Goal: Task Accomplishment & Management: Manage account settings

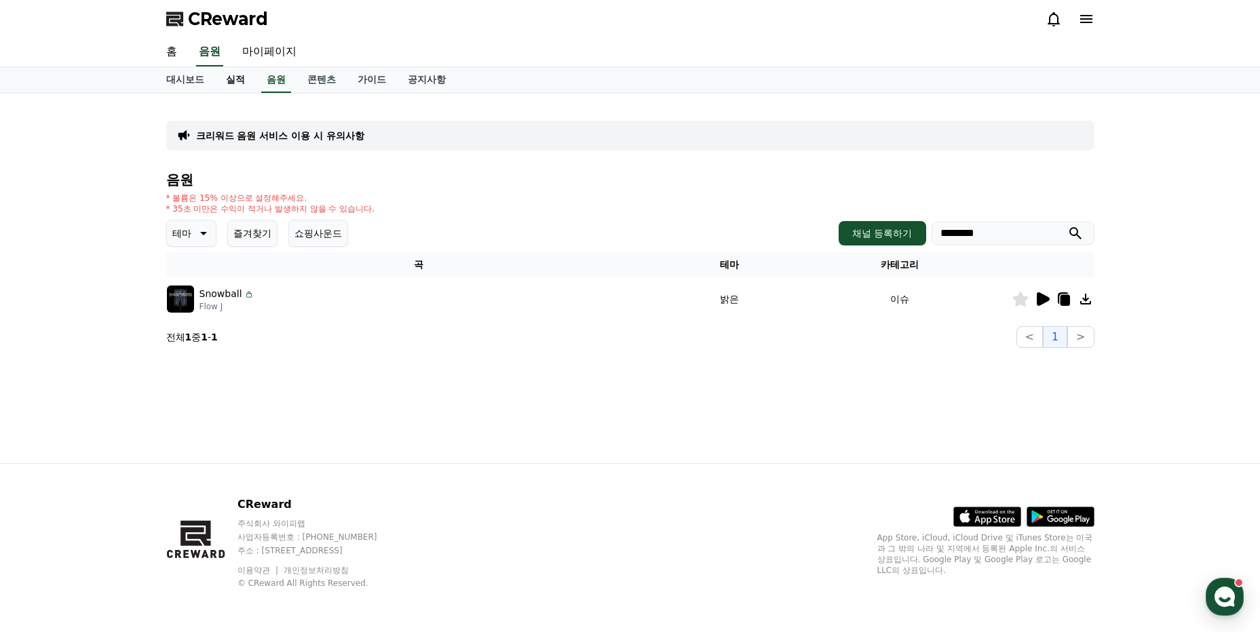
click at [231, 81] on link "실적" at bounding box center [235, 80] width 41 height 26
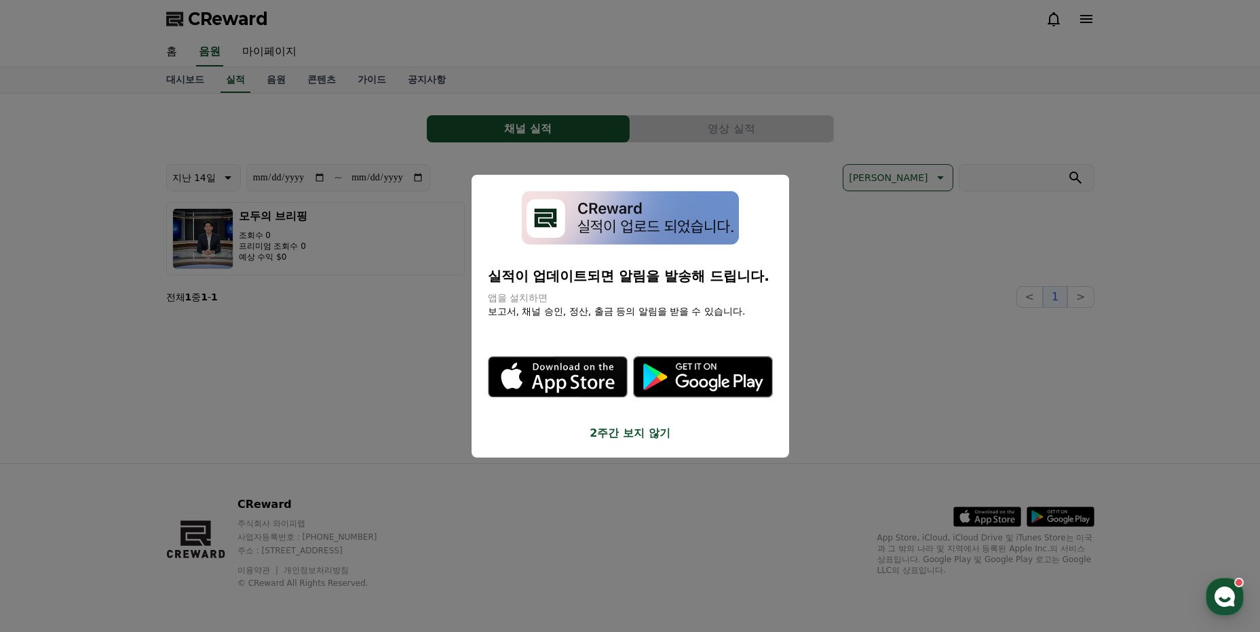
click at [184, 83] on button "close modal" at bounding box center [630, 316] width 1260 height 632
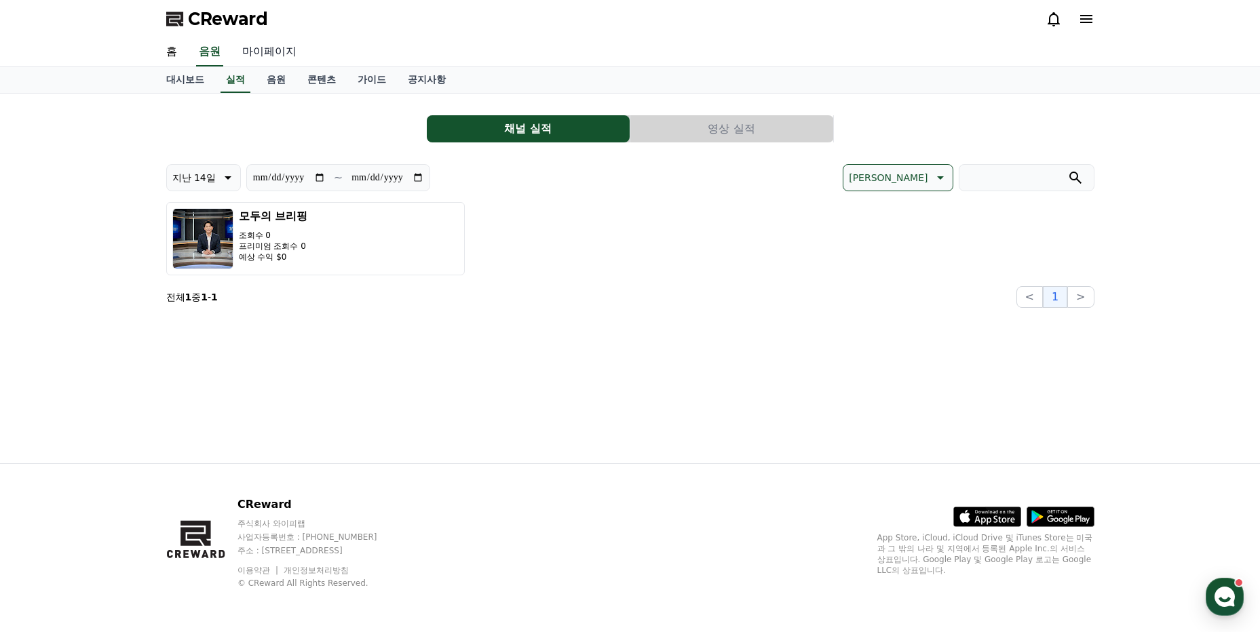
click at [271, 50] on link "마이페이지" at bounding box center [269, 52] width 76 height 28
select select "**********"
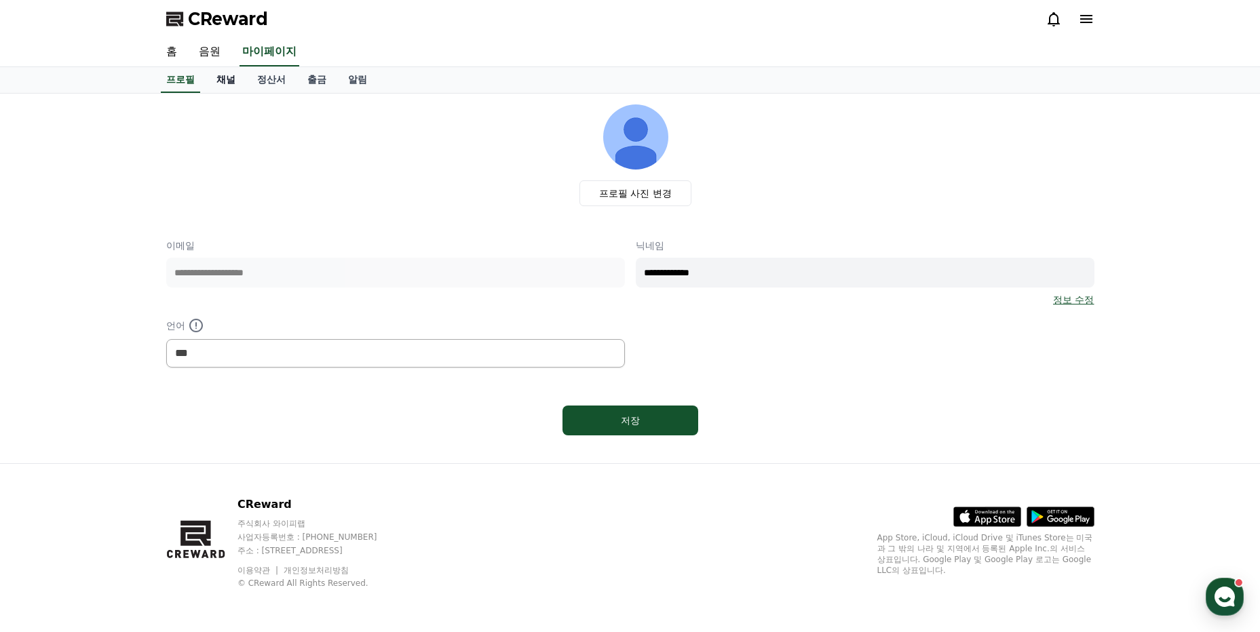
click at [225, 81] on link "채널" at bounding box center [226, 80] width 41 height 26
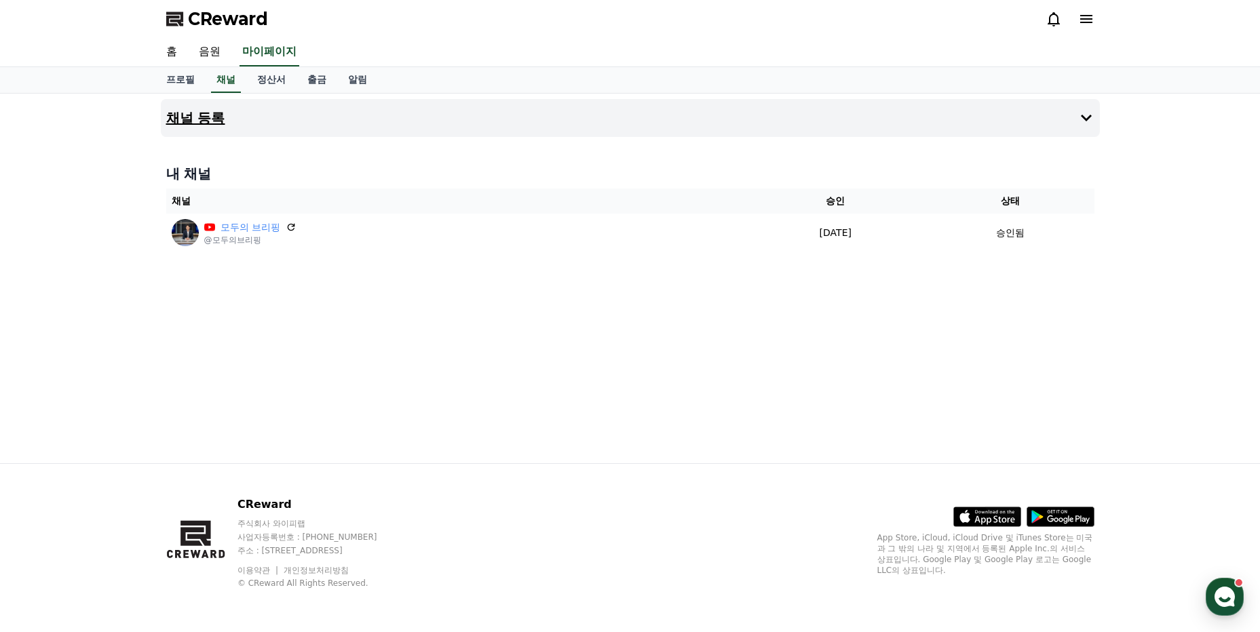
click at [198, 115] on h4 "채널 등록" at bounding box center [195, 118] width 59 height 15
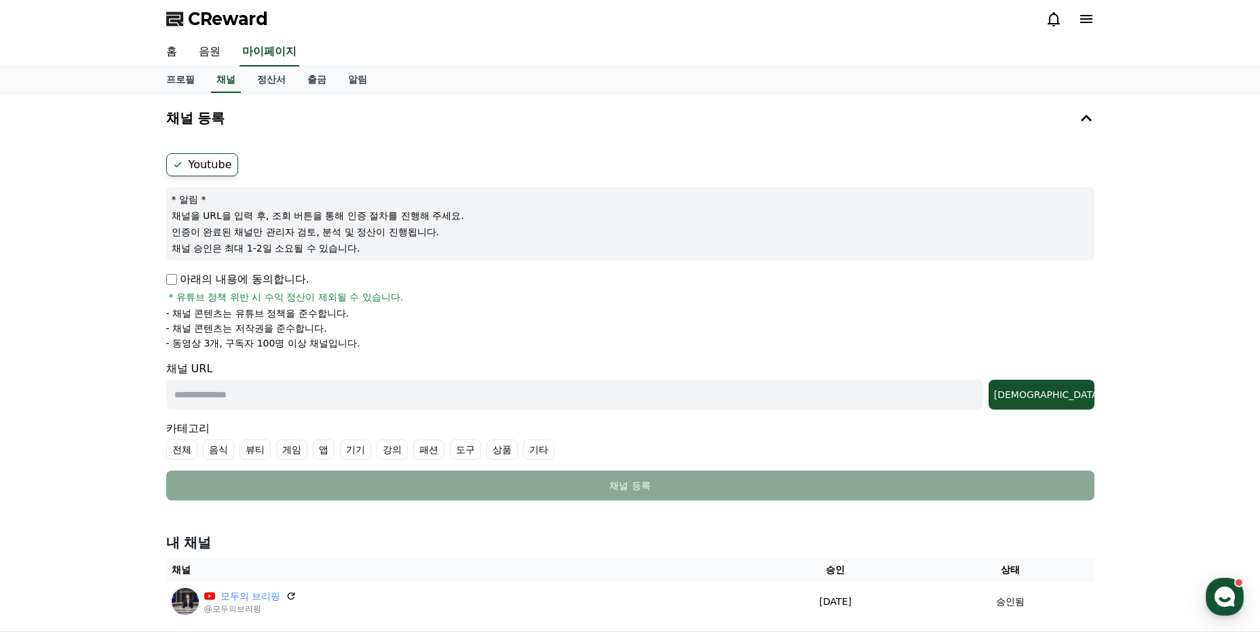
click at [191, 391] on input "text" at bounding box center [574, 395] width 817 height 30
click at [198, 389] on input "text" at bounding box center [574, 395] width 817 height 30
paste input "**********"
type input "**********"
click at [1066, 389] on div "[DEMOGRAPHIC_DATA]" at bounding box center [1041, 395] width 95 height 14
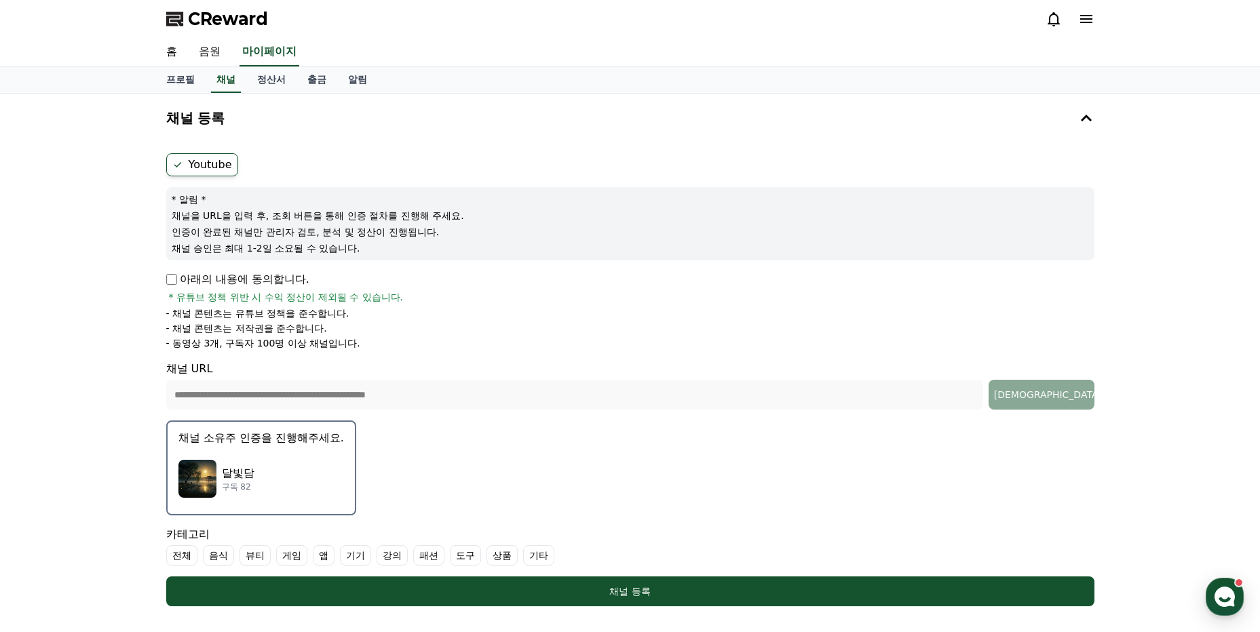
click at [199, 474] on img "button" at bounding box center [197, 479] width 38 height 38
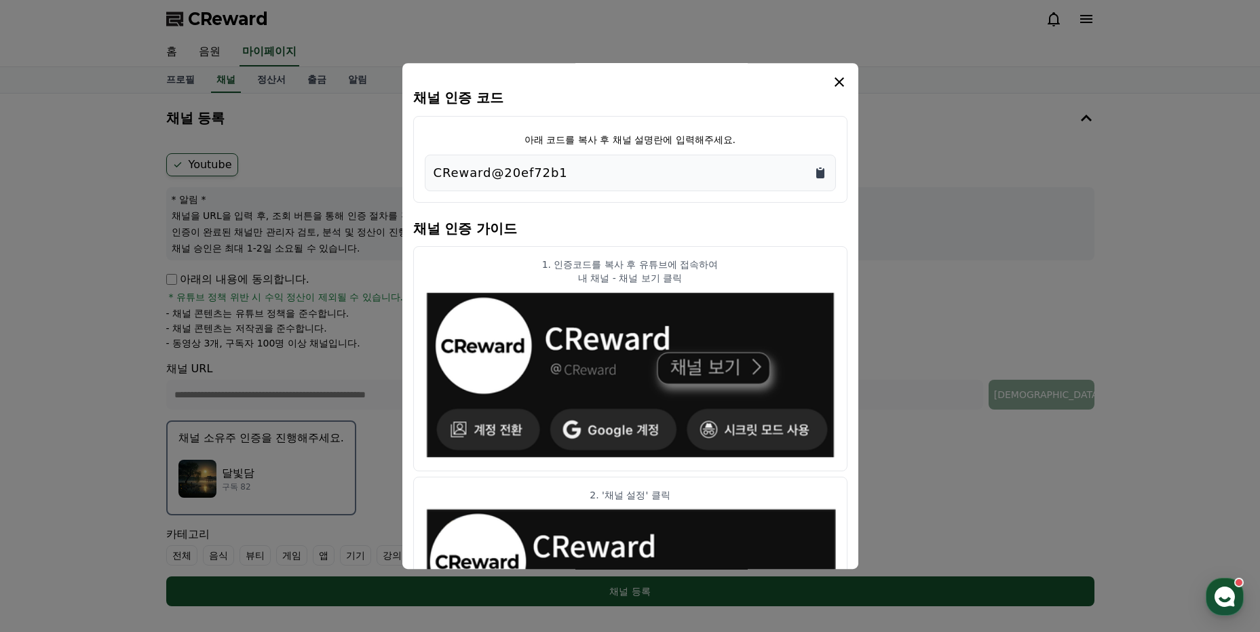
click at [821, 174] on icon "Copy to clipboard" at bounding box center [820, 173] width 8 height 10
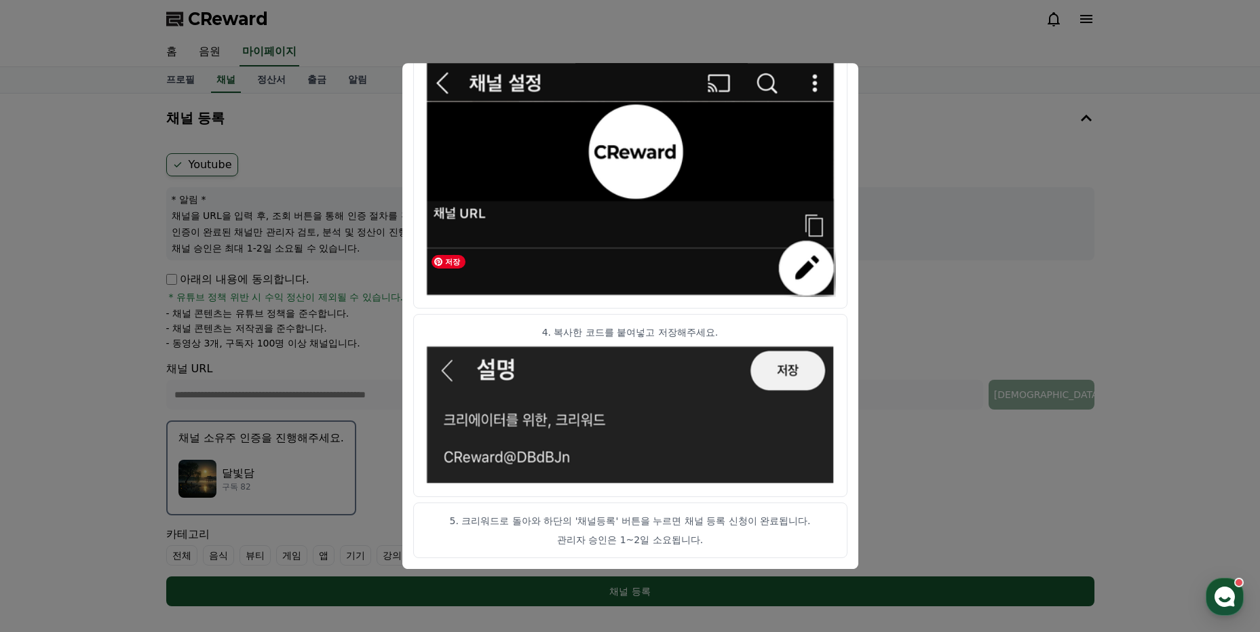
scroll to position [68, 0]
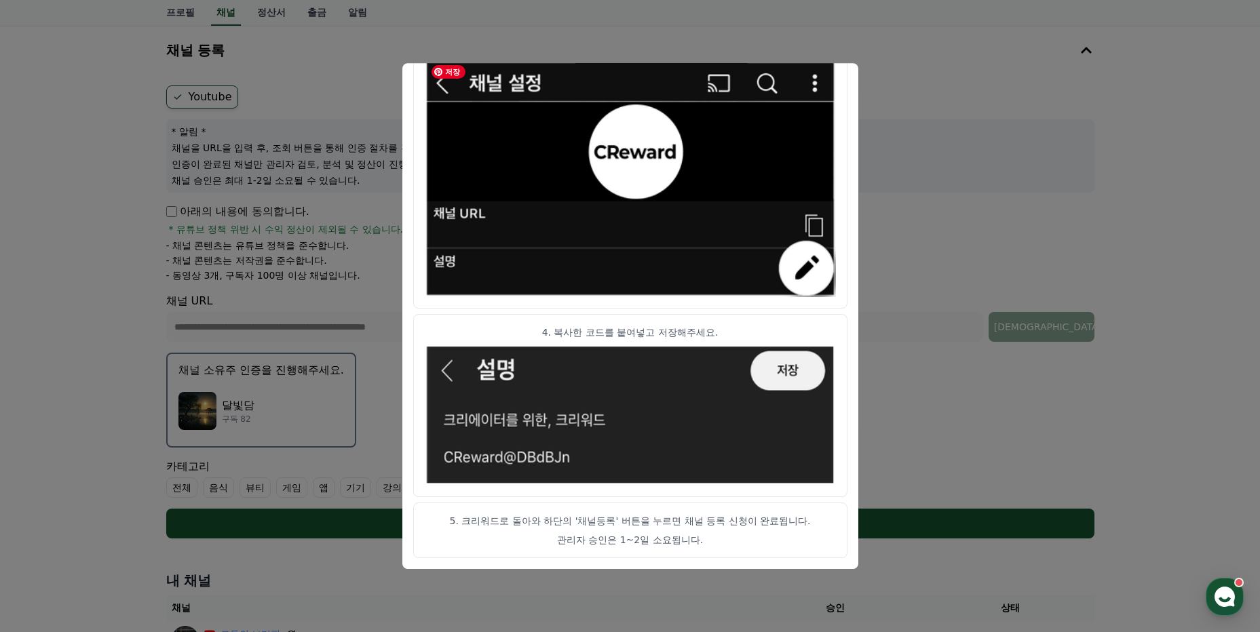
click at [816, 86] on img "modal" at bounding box center [630, 177] width 411 height 239
click at [948, 143] on button "close modal" at bounding box center [630, 316] width 1260 height 632
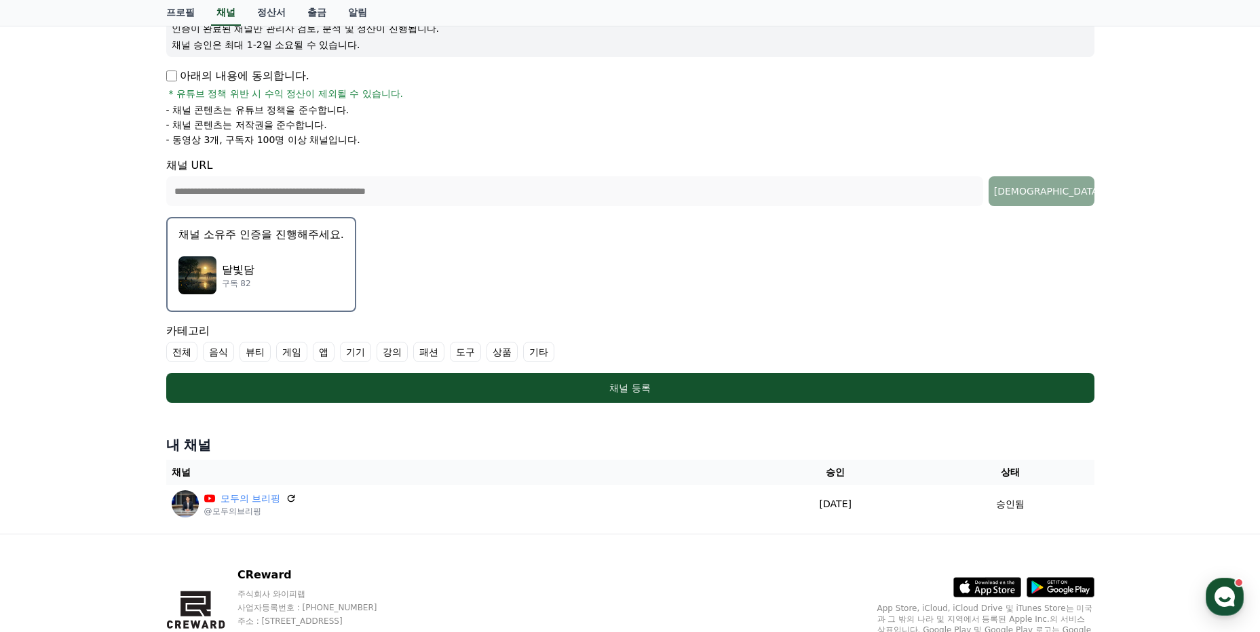
scroll to position [274, 0]
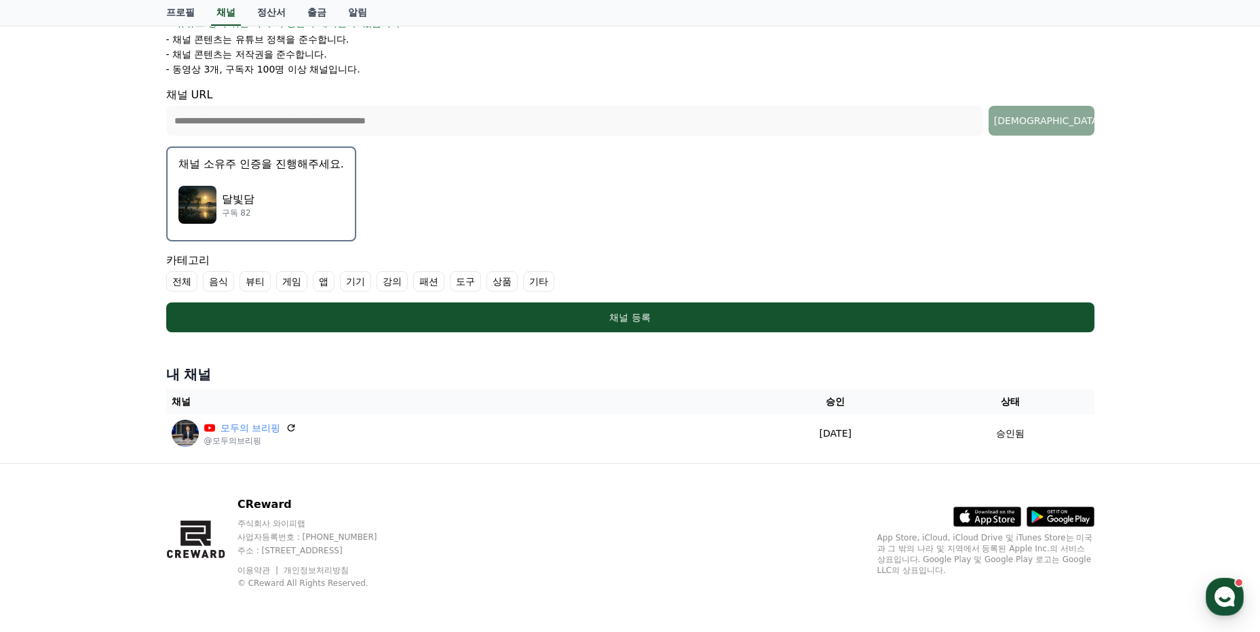
click at [250, 203] on p "달빛담" at bounding box center [238, 199] width 33 height 16
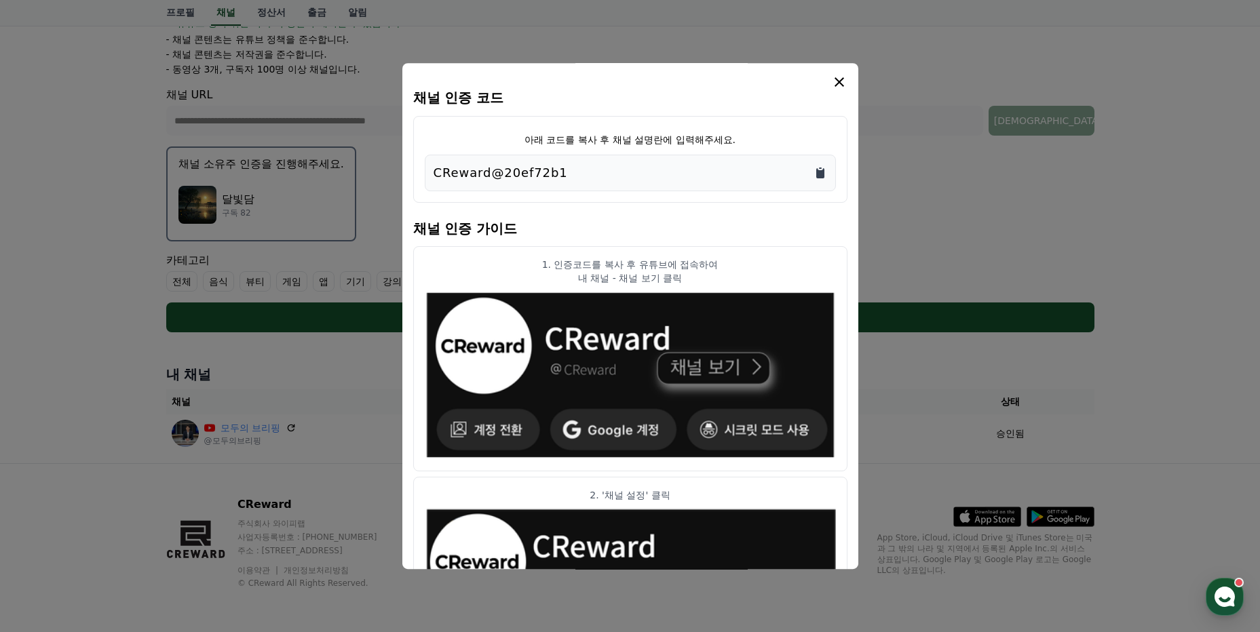
click at [820, 170] on icon "Copy to clipboard" at bounding box center [820, 173] width 14 height 14
click at [843, 81] on icon "modal" at bounding box center [839, 82] width 16 height 16
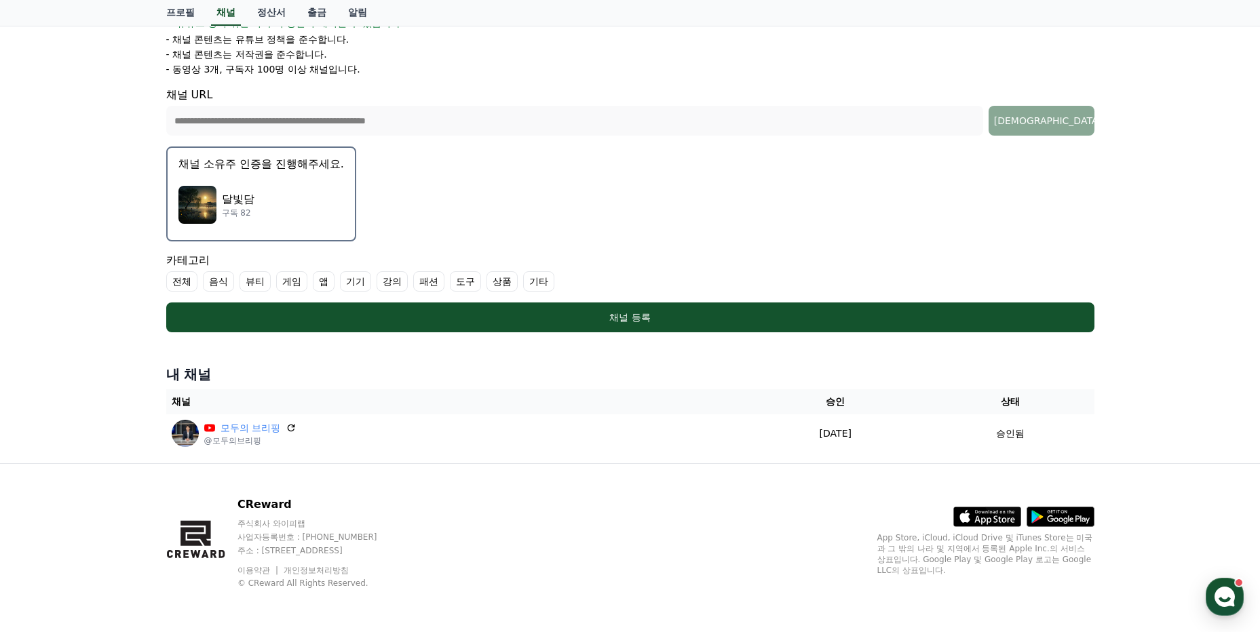
click at [283, 209] on div "달빛담 구독 82" at bounding box center [261, 205] width 166 height 54
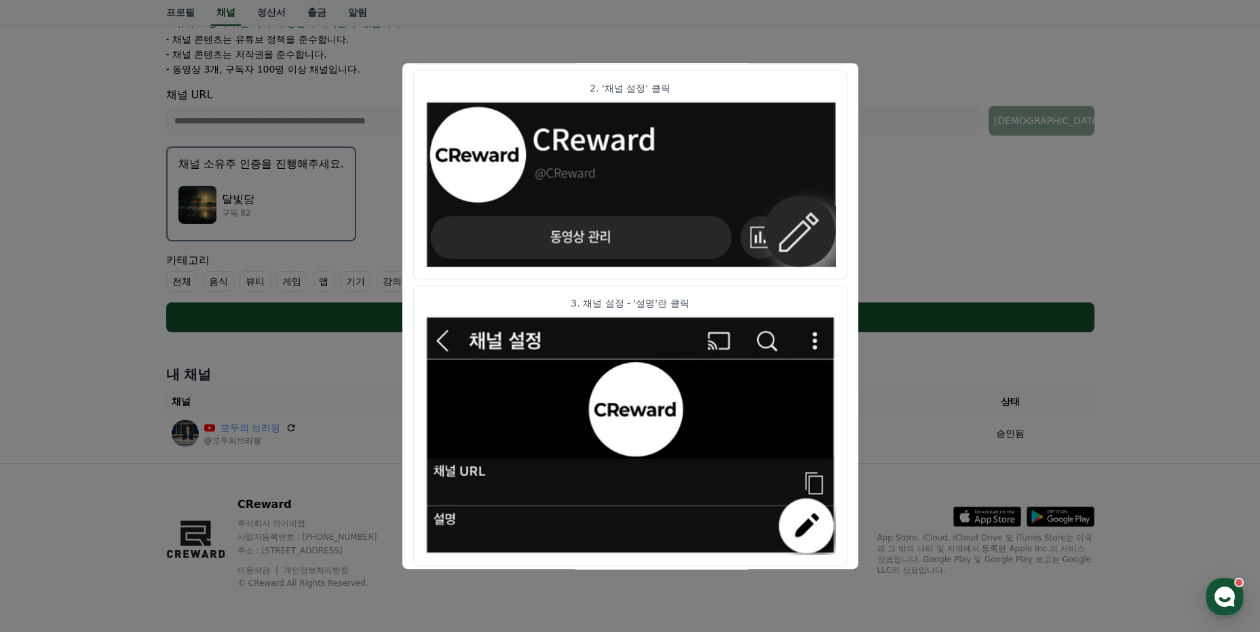
scroll to position [665, 0]
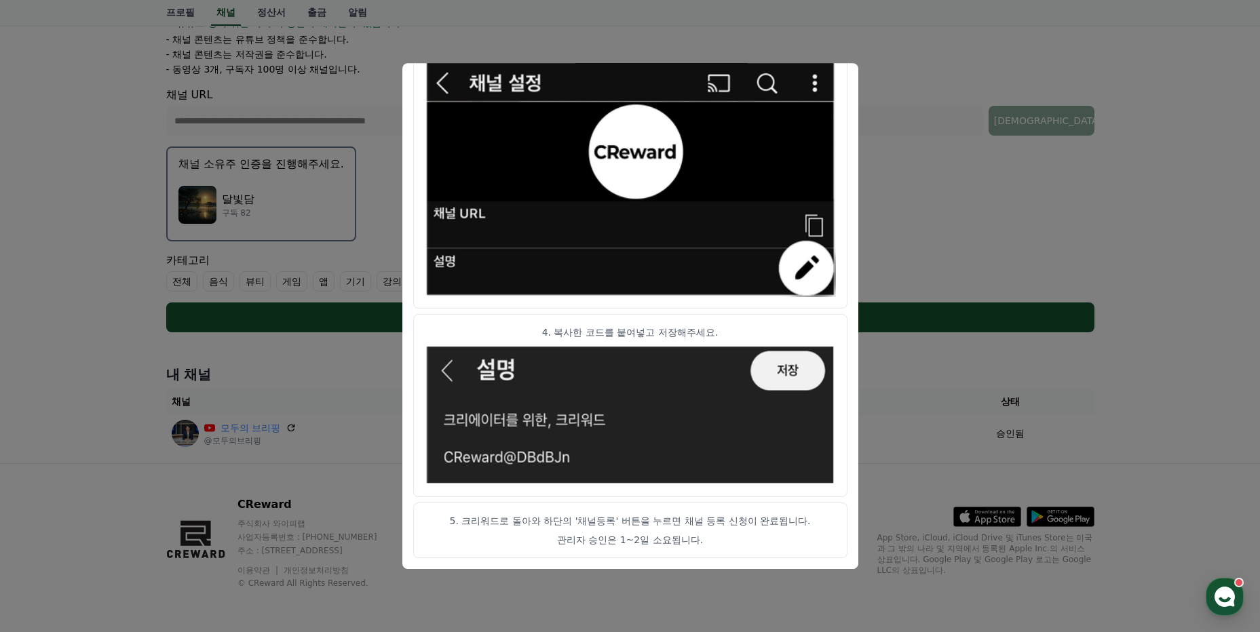
click at [886, 50] on button "close modal" at bounding box center [630, 316] width 1260 height 632
